Goal: Transaction & Acquisition: Purchase product/service

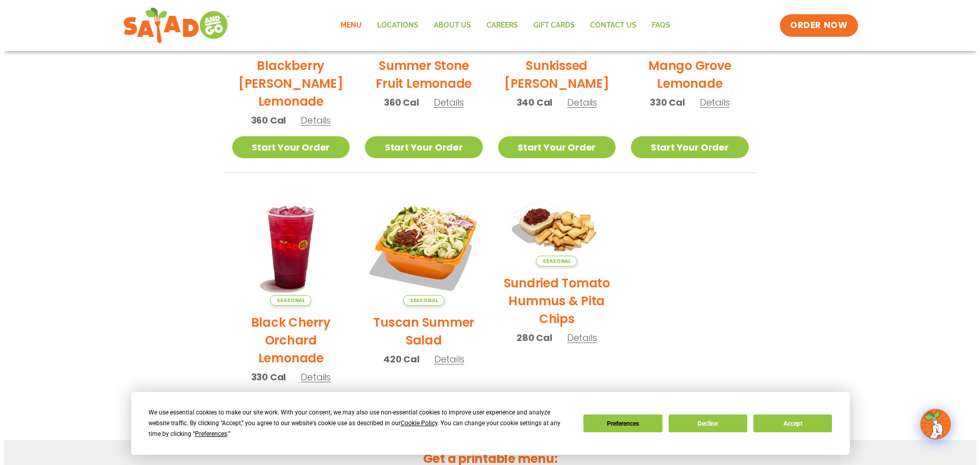
scroll to position [511, 0]
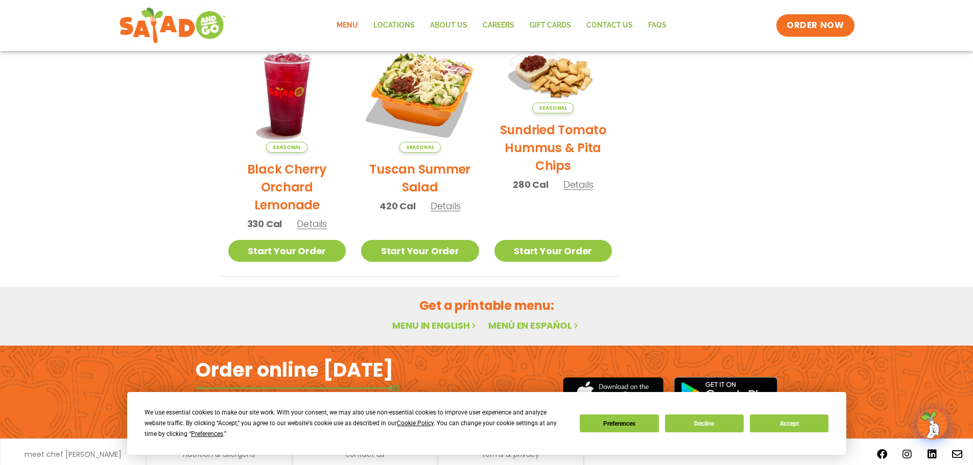
click at [449, 208] on span "Details" at bounding box center [445, 206] width 30 height 13
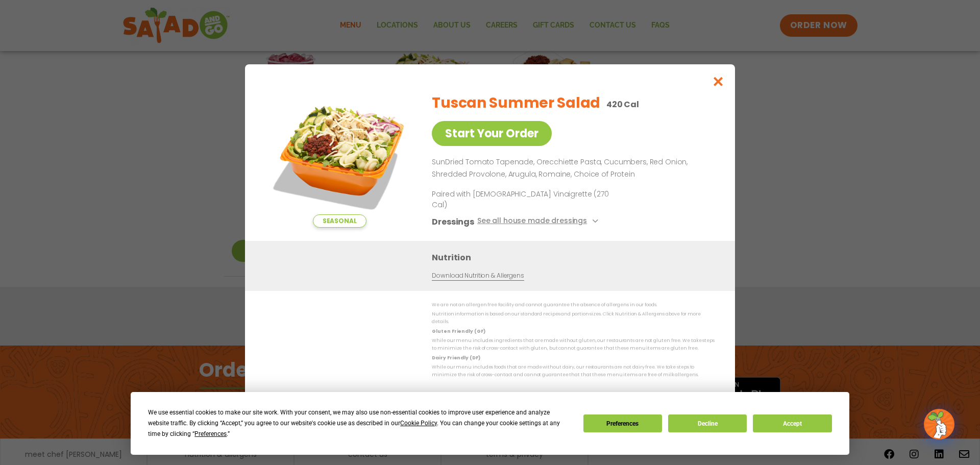
click at [813, 377] on div "Seasonal Start Your Order Tuscan Summer Salad 420 Cal Start Your Order SunDried…" at bounding box center [490, 232] width 980 height 465
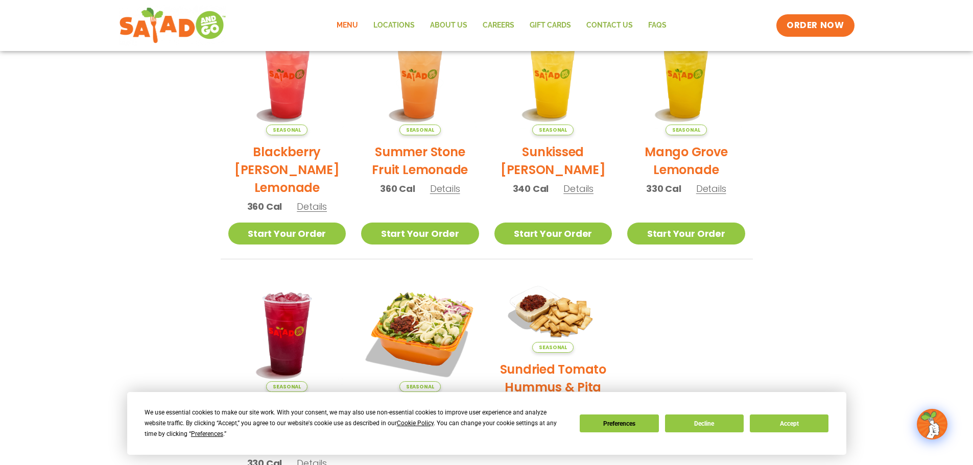
scroll to position [67, 0]
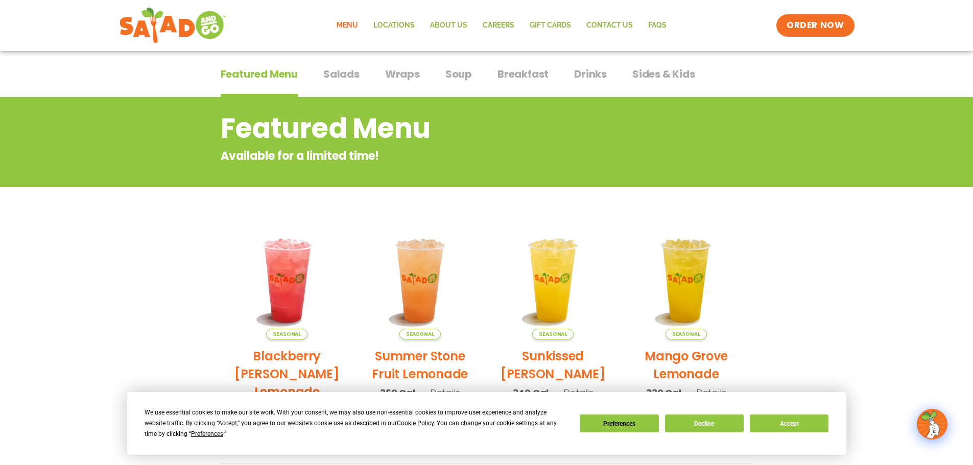
click at [360, 73] on div "Featured Menu Featured Menu Salads Salads Wraps Wraps Soup Soup Breakfast Break…" at bounding box center [487, 80] width 532 height 35
click at [353, 75] on span "Salads" at bounding box center [341, 73] width 36 height 15
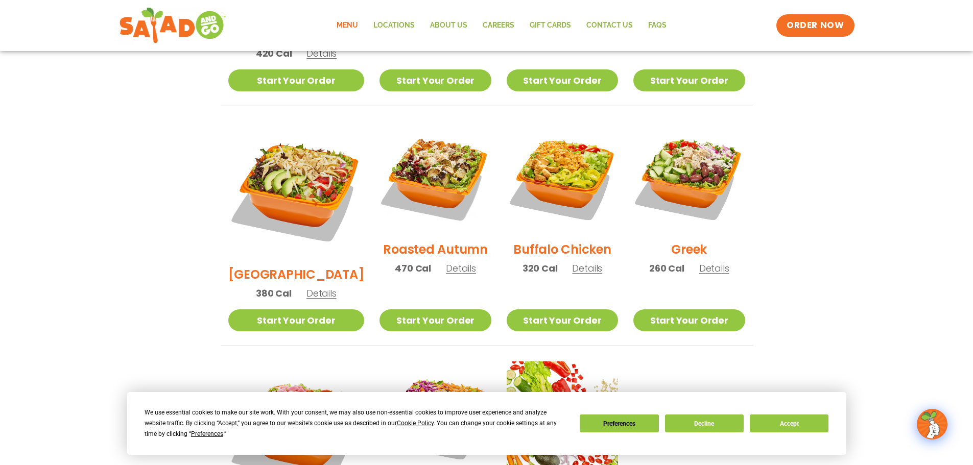
scroll to position [220, 0]
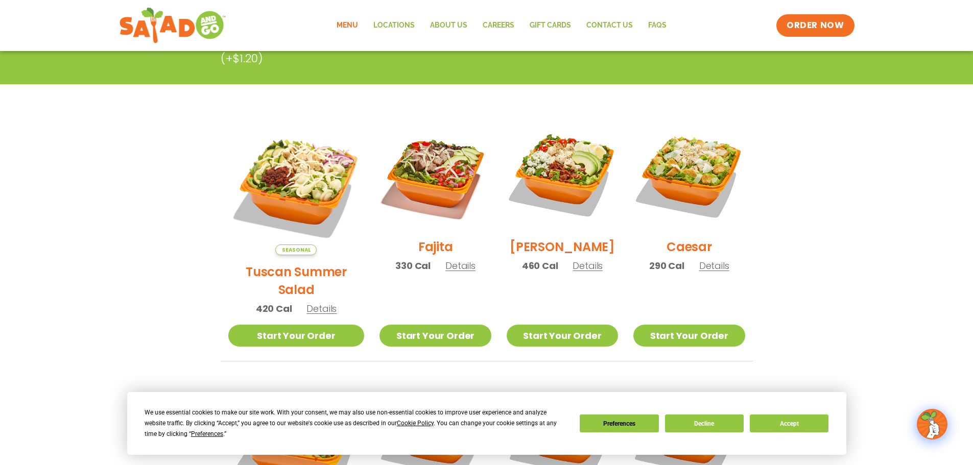
click at [306, 302] on span "Details" at bounding box center [321, 308] width 30 height 13
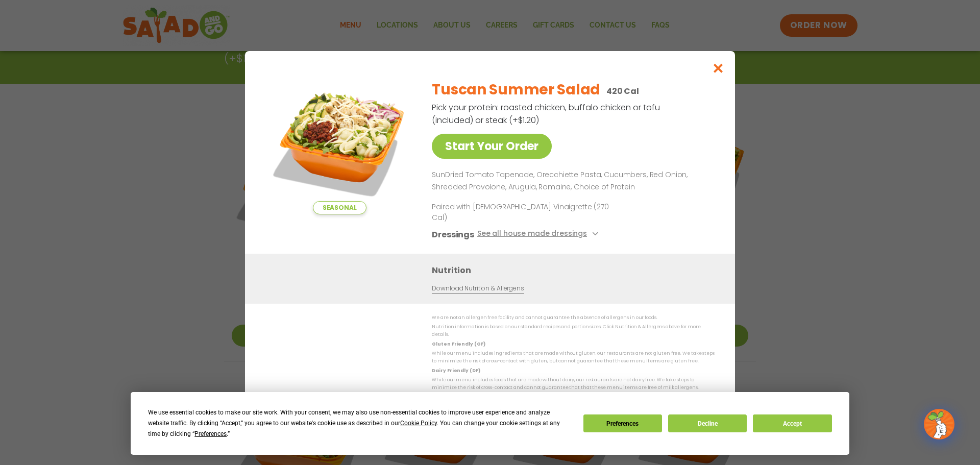
click at [795, 228] on div "Seasonal Start Your Order Tuscan Summer Salad 420 Cal Pick your protein: roaste…" at bounding box center [490, 232] width 980 height 465
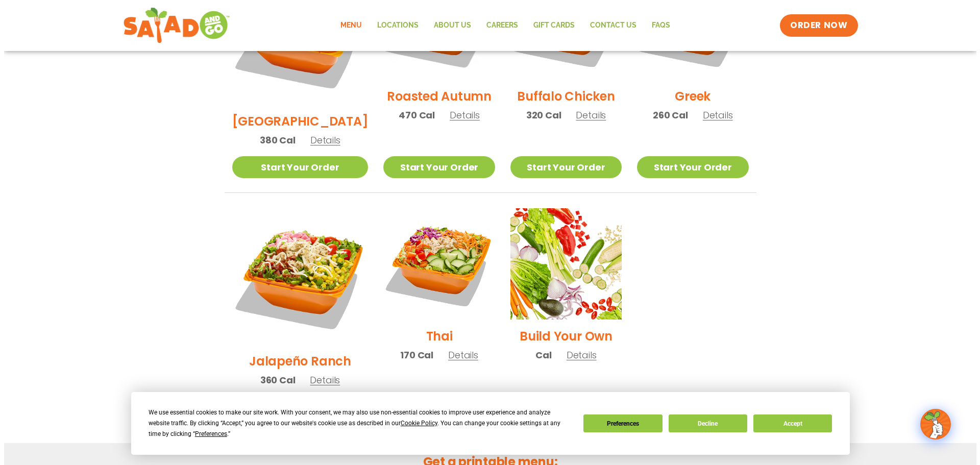
scroll to position [424, 0]
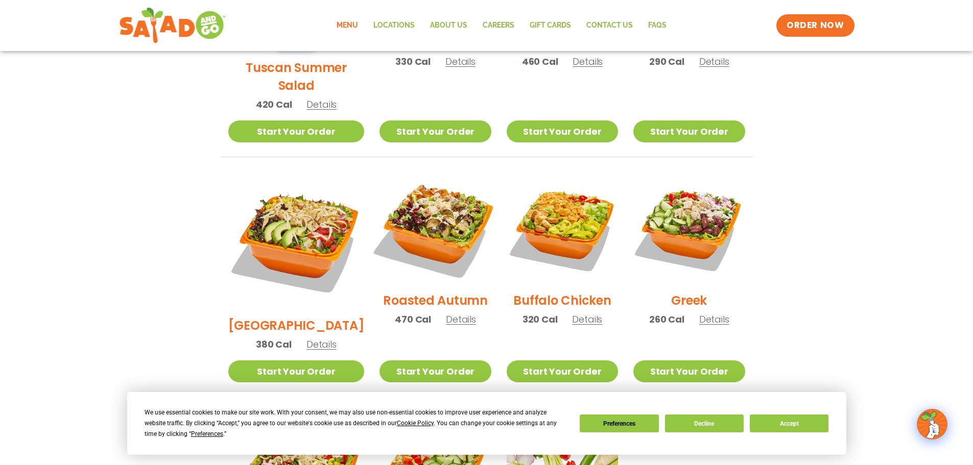
click at [427, 214] on img at bounding box center [435, 228] width 131 height 131
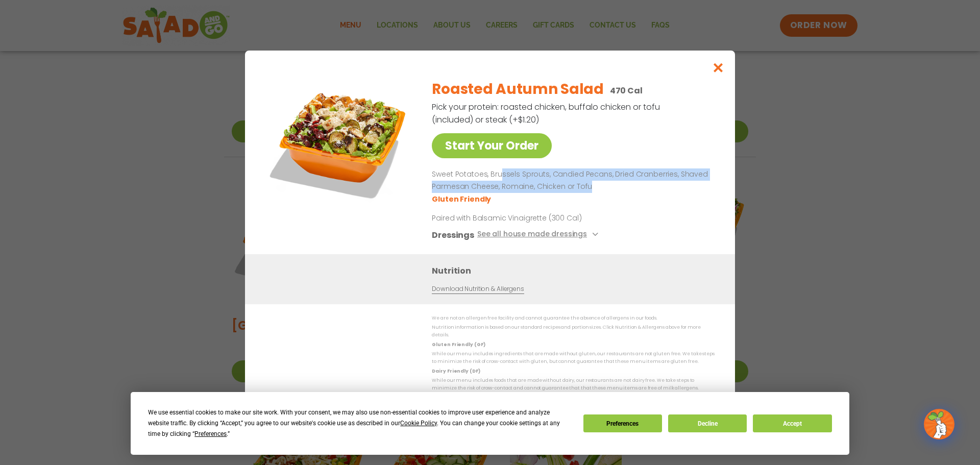
drag, startPoint x: 500, startPoint y: 182, endPoint x: 682, endPoint y: 195, distance: 182.2
click at [682, 193] on p "Sweet Potatoes, Brussels Sprouts, Candied Pecans, Dried Cranberries, Shaved Par…" at bounding box center [571, 180] width 279 height 25
click at [498, 146] on link "Start Your Order" at bounding box center [492, 145] width 120 height 25
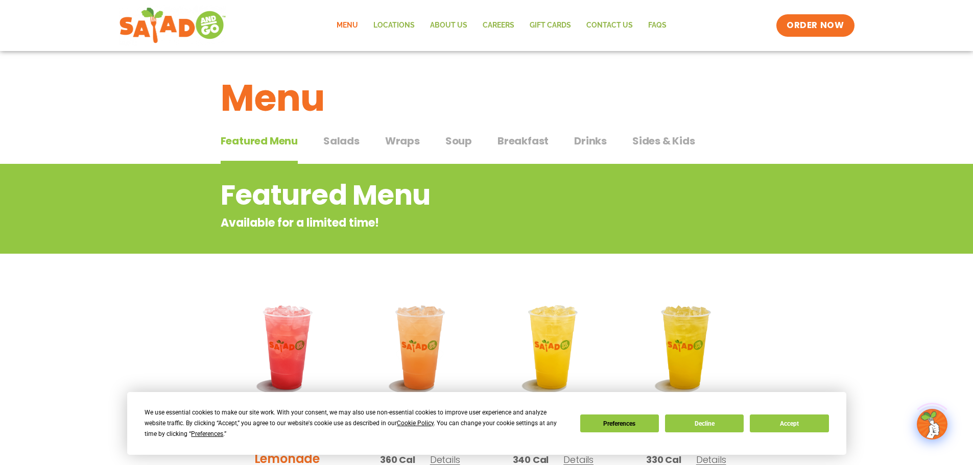
click at [361, 31] on link "Menu" at bounding box center [347, 25] width 37 height 23
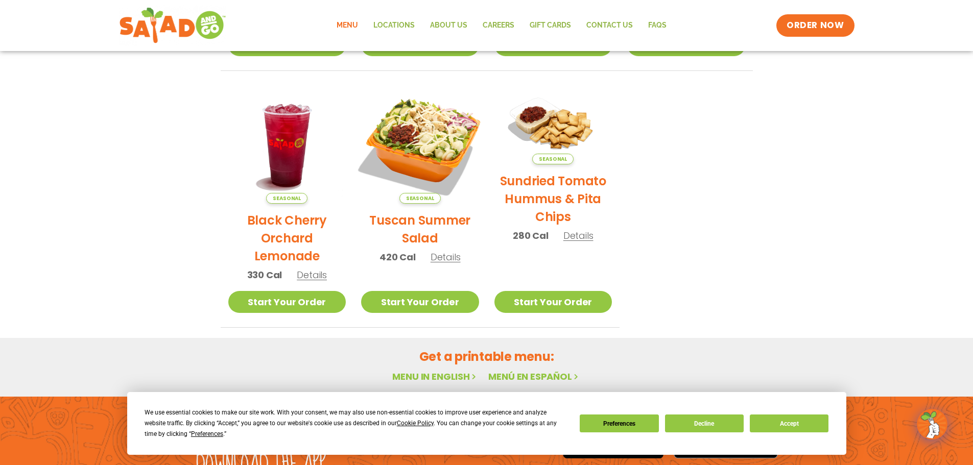
scroll to position [547, 0]
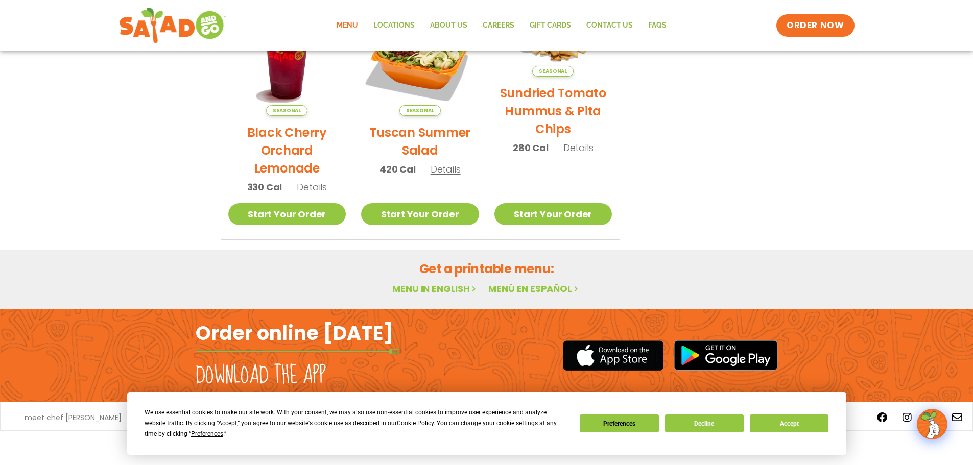
click at [352, 27] on link "Menu" at bounding box center [347, 25] width 37 height 23
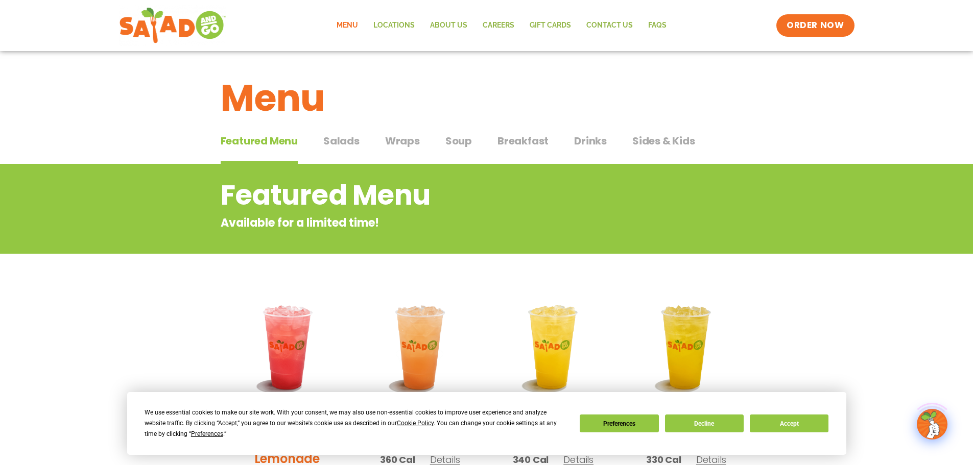
click at [342, 144] on span "Salads" at bounding box center [341, 140] width 36 height 15
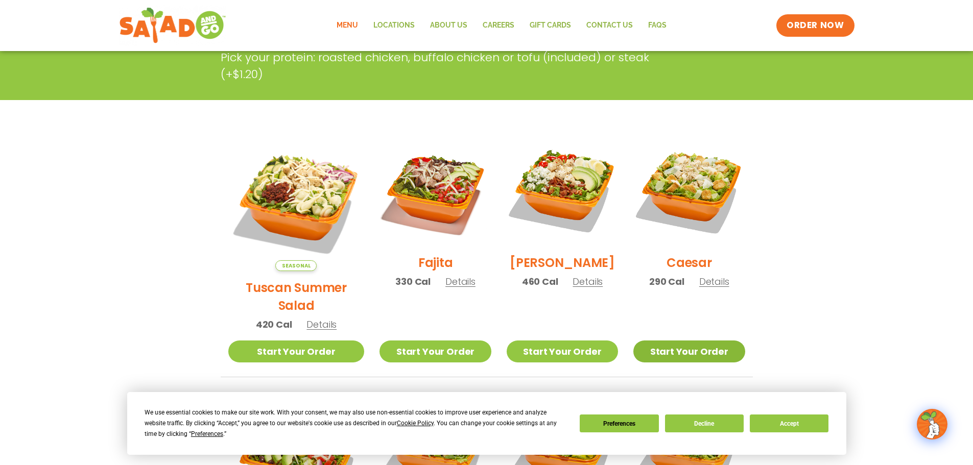
scroll to position [255, 0]
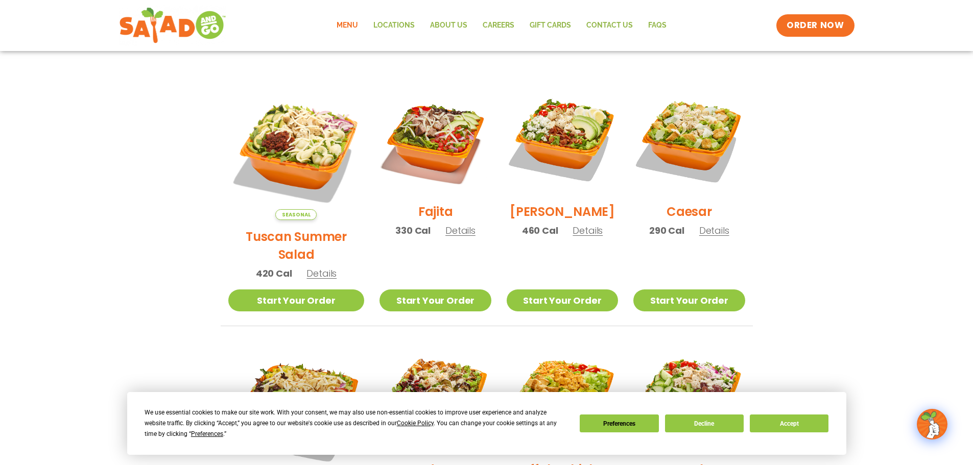
click at [319, 267] on span "Details" at bounding box center [321, 273] width 30 height 13
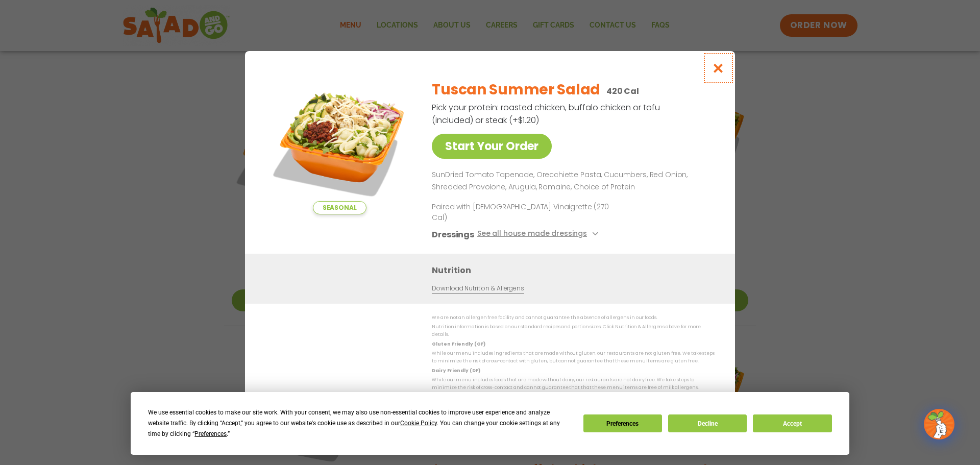
click at [718, 73] on icon "Close modal" at bounding box center [718, 68] width 13 height 11
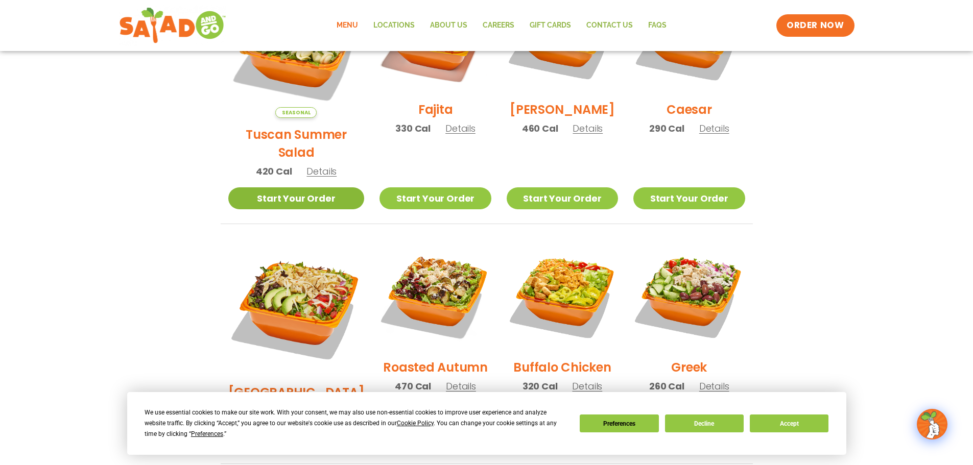
scroll to position [204, 0]
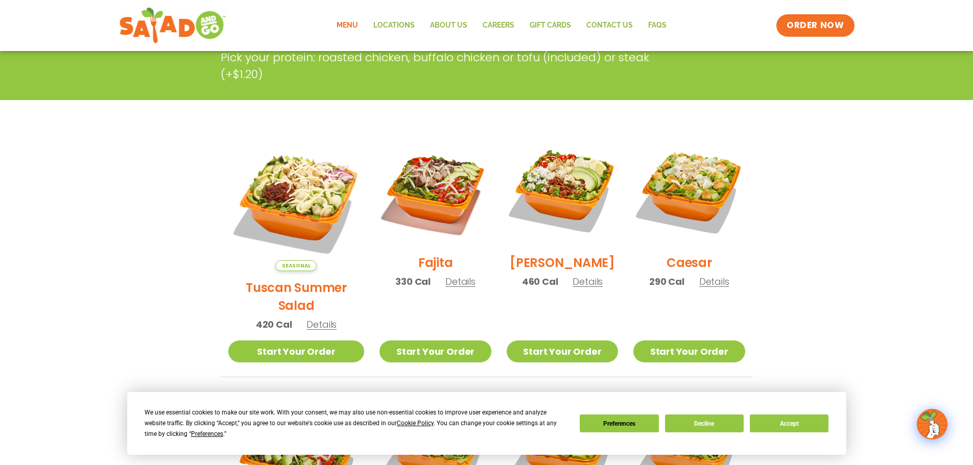
click at [311, 318] on span "Details" at bounding box center [321, 324] width 30 height 13
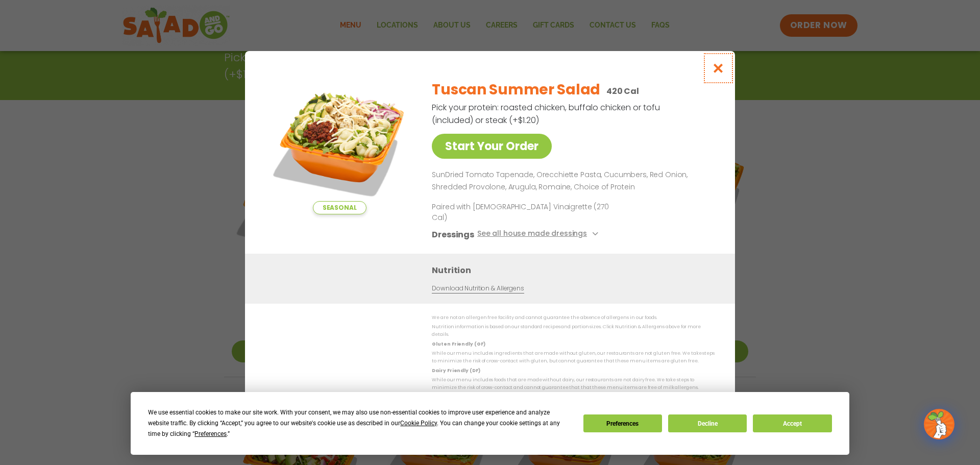
click at [725, 84] on button "Close modal" at bounding box center [718, 68] width 33 height 34
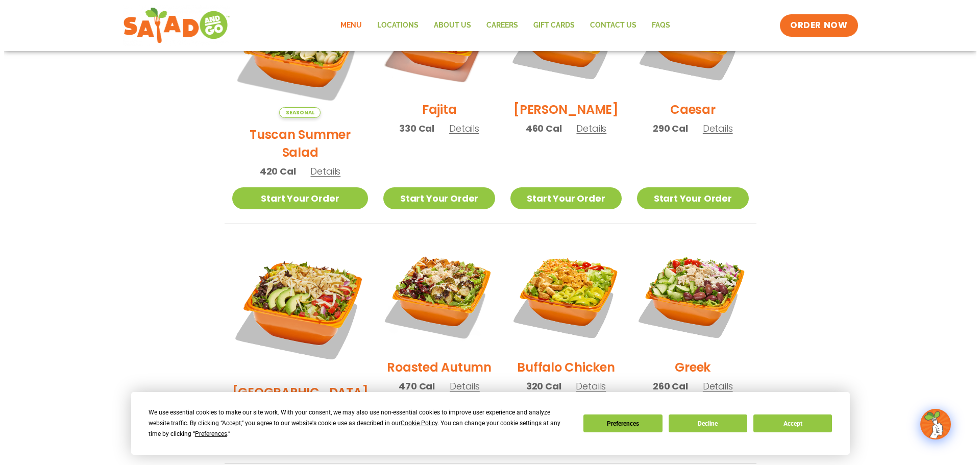
scroll to position [408, 0]
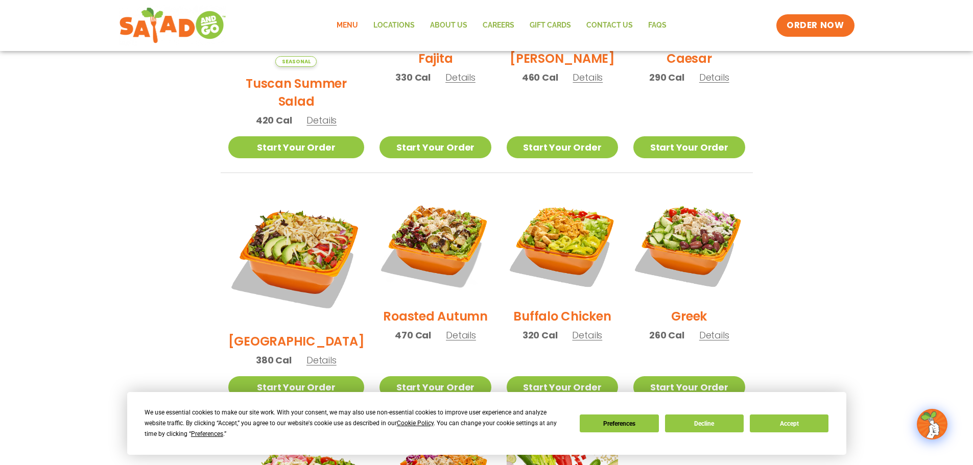
click at [447, 329] on span "Details" at bounding box center [461, 335] width 30 height 13
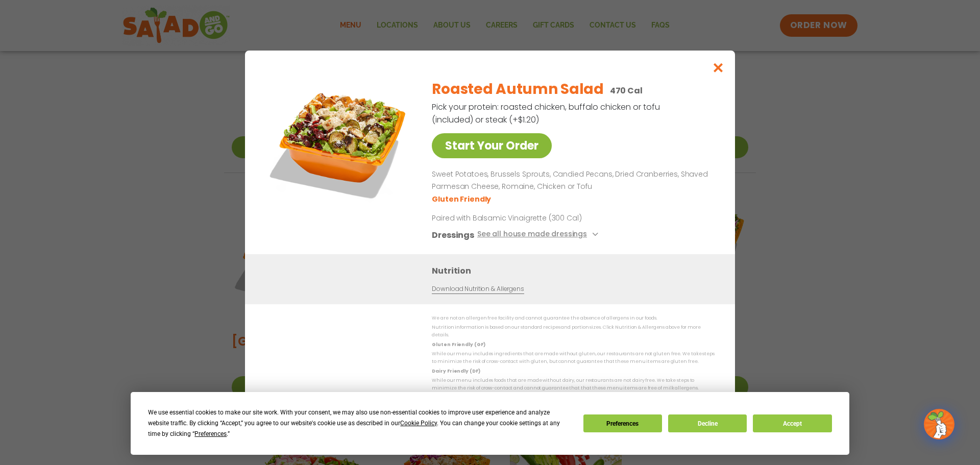
click at [523, 155] on link "Start Your Order" at bounding box center [492, 145] width 120 height 25
